Goal: Task Accomplishment & Management: Manage account settings

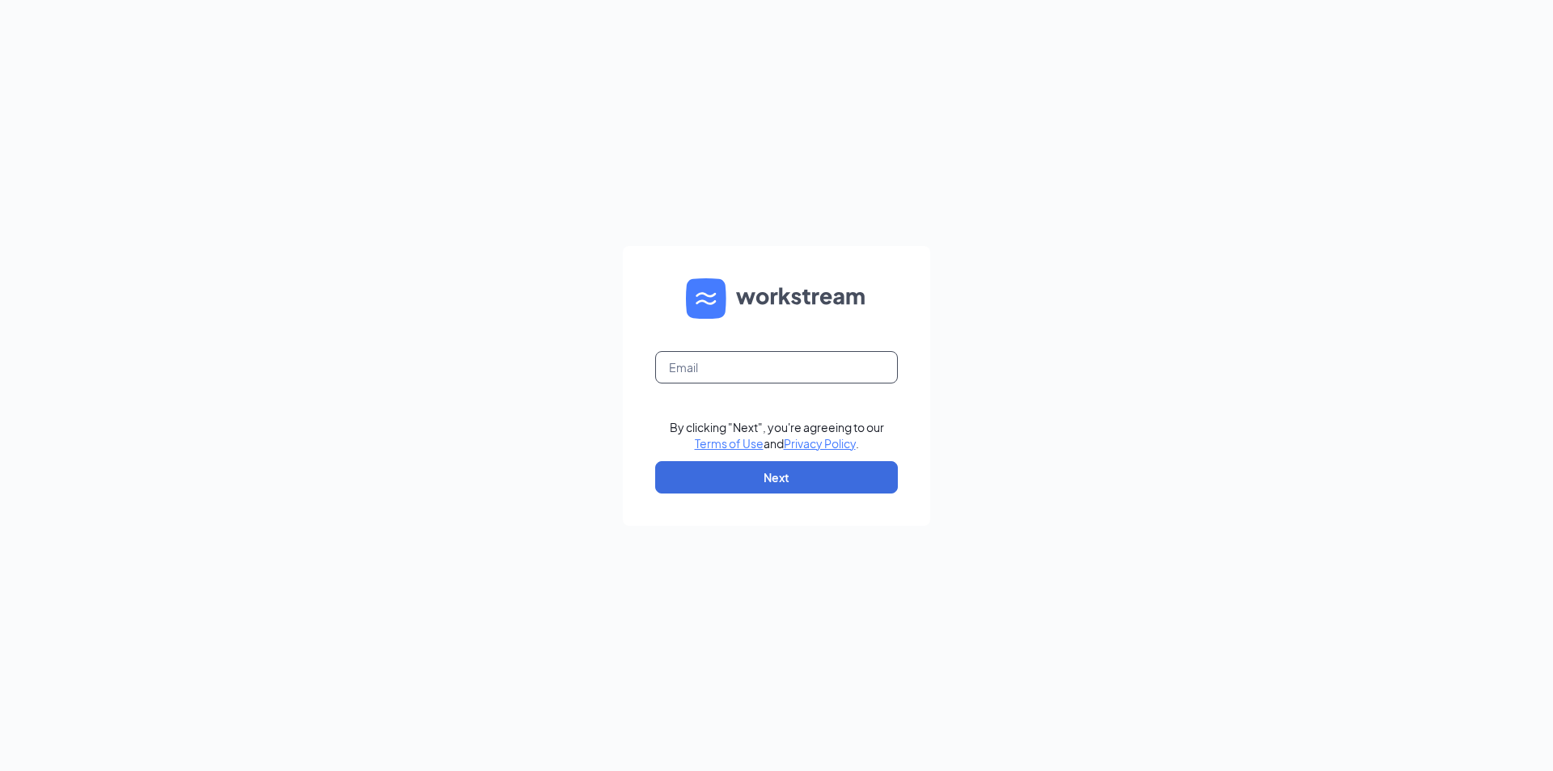
drag, startPoint x: 731, startPoint y: 362, endPoint x: 735, endPoint y: 375, distance: 14.1
click at [727, 365] on input "text" at bounding box center [776, 367] width 243 height 32
type input "norma.bedolla@gsrgroup.us"
click at [768, 471] on button "Next" at bounding box center [776, 477] width 243 height 32
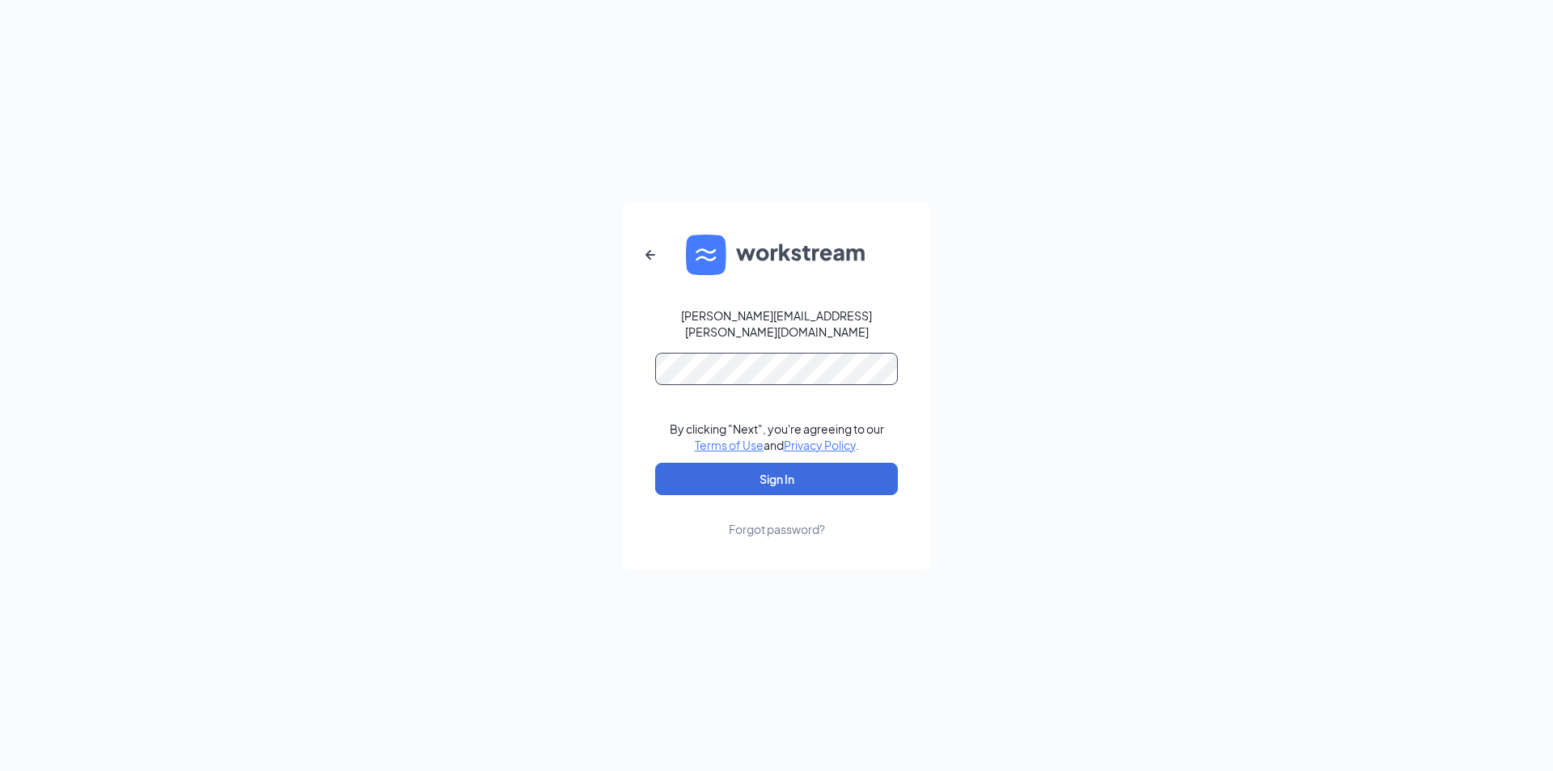
click at [655, 463] on button "Sign In" at bounding box center [776, 479] width 243 height 32
click at [792, 463] on button "Sign In" at bounding box center [776, 479] width 243 height 32
click at [582, 366] on div "norma.bedolla@gsrgroup.us Credential mismatches. By clicking "Next", you're agr…" at bounding box center [776, 385] width 1553 height 771
click at [655, 463] on button "Sign In" at bounding box center [776, 479] width 243 height 32
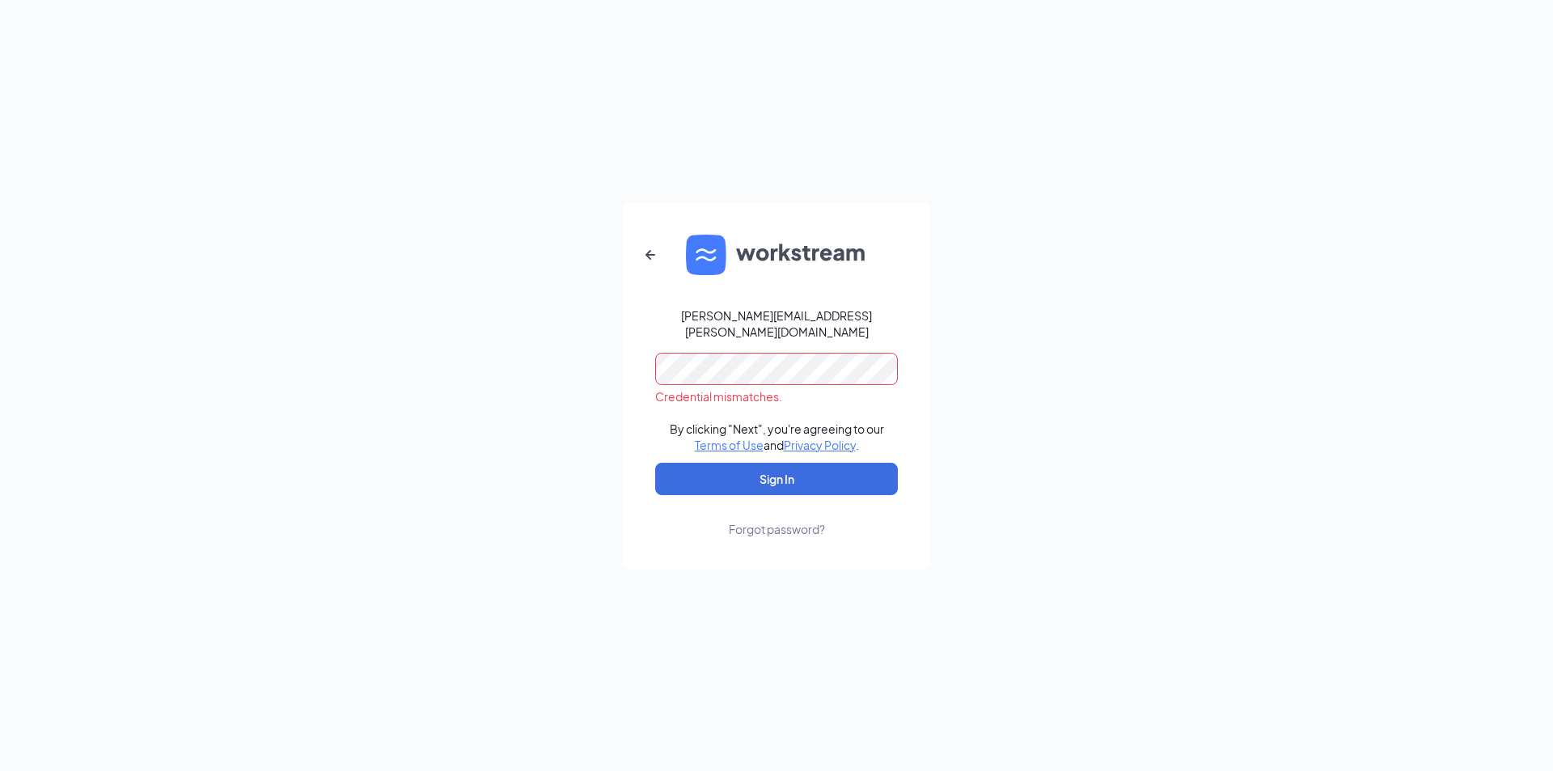
click at [578, 367] on div "norma.bedolla@gsrgroup.us Credential mismatches. By clicking "Next", you're agr…" at bounding box center [776, 385] width 1553 height 771
click at [655, 463] on button "Sign In" at bounding box center [776, 479] width 243 height 32
